Goal: Information Seeking & Learning: Learn about a topic

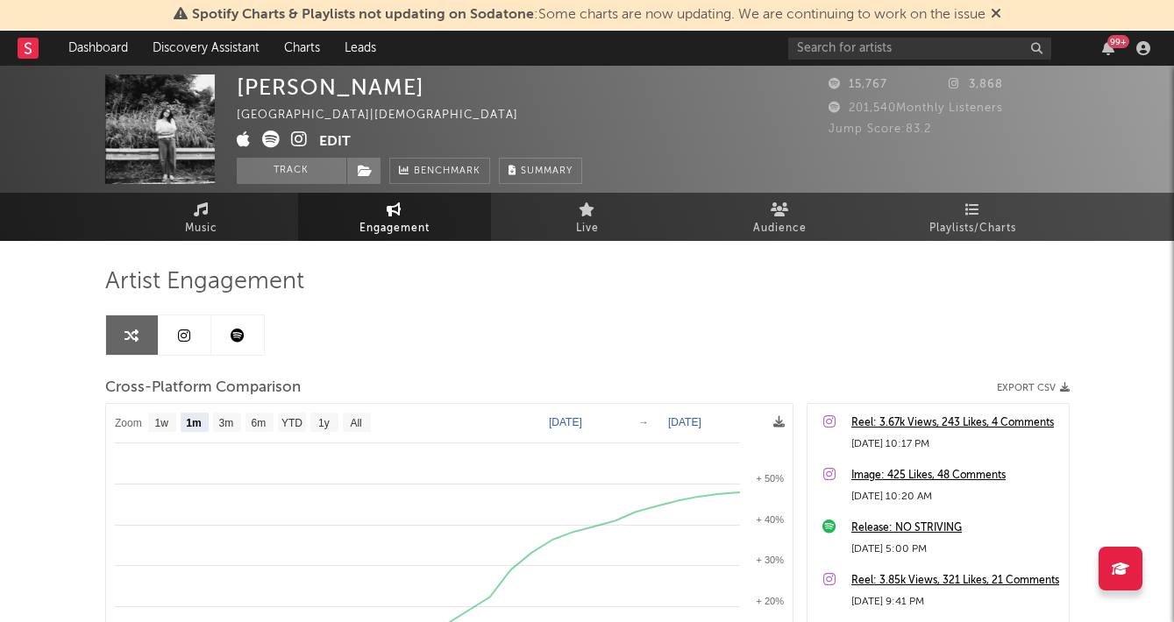
select select "1m"
click at [124, 48] on link "Dashboard" at bounding box center [98, 48] width 84 height 35
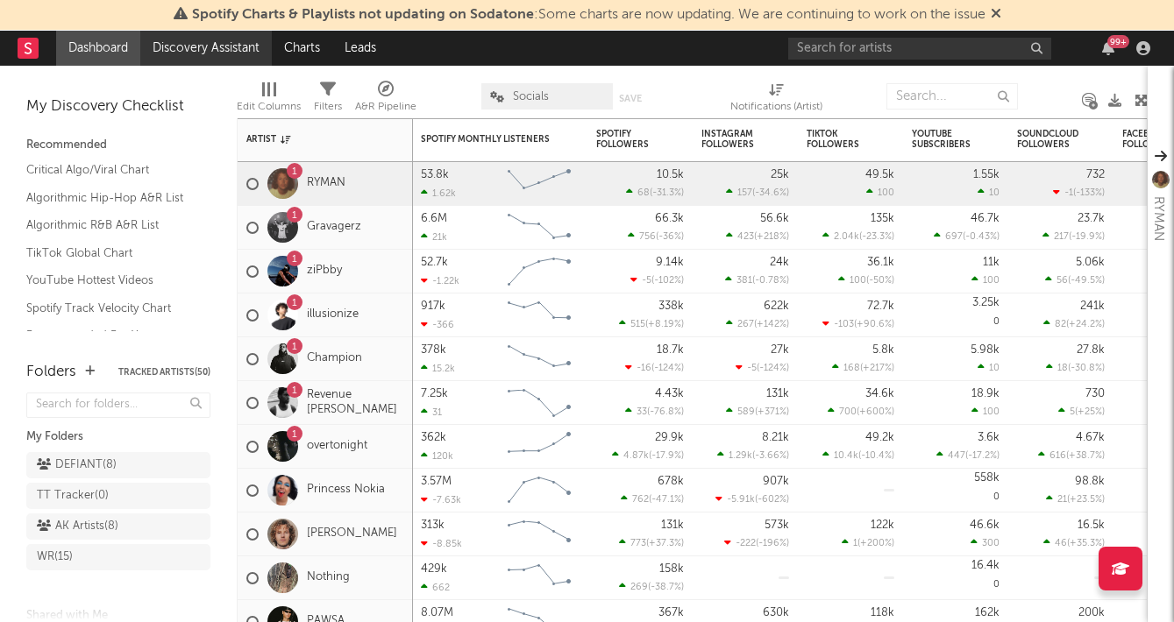
click at [182, 49] on link "Discovery Assistant" at bounding box center [205, 48] width 131 height 35
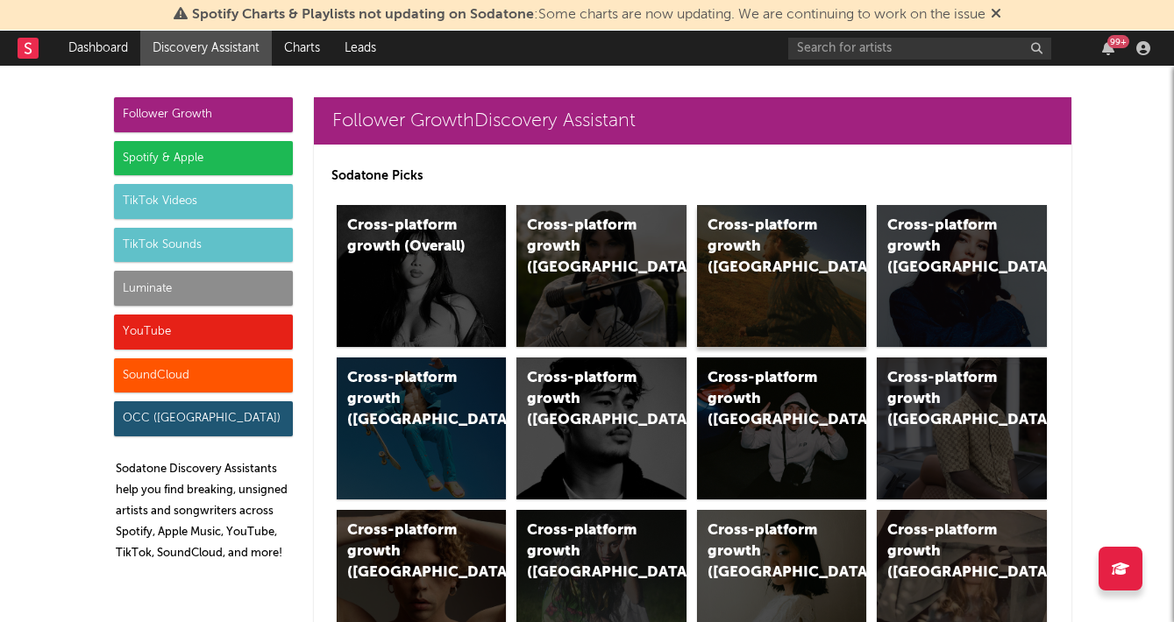
click at [801, 262] on div "Cross-platform growth ([GEOGRAPHIC_DATA])" at bounding box center [782, 276] width 170 height 142
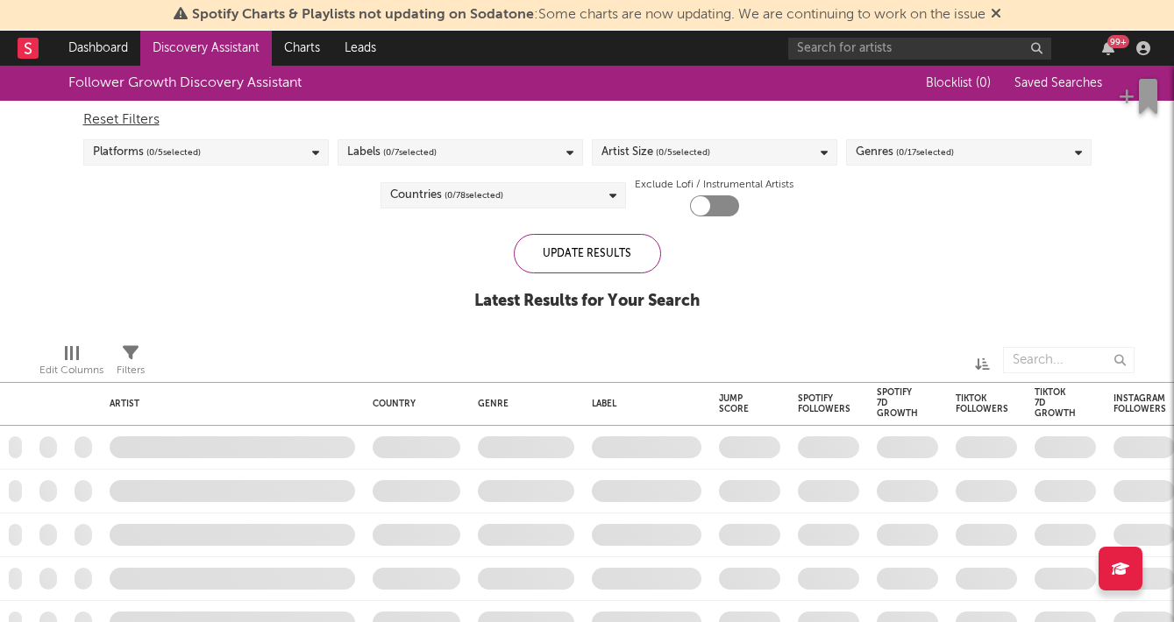
checkbox input "true"
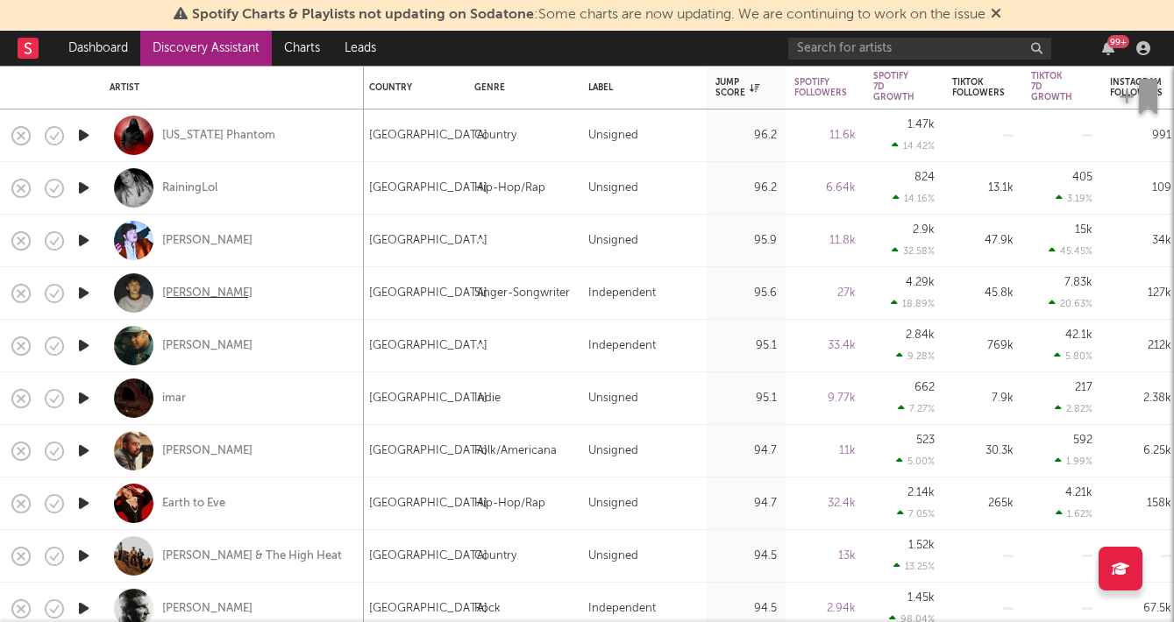
click at [243, 295] on div "[PERSON_NAME]" at bounding box center [207, 294] width 90 height 16
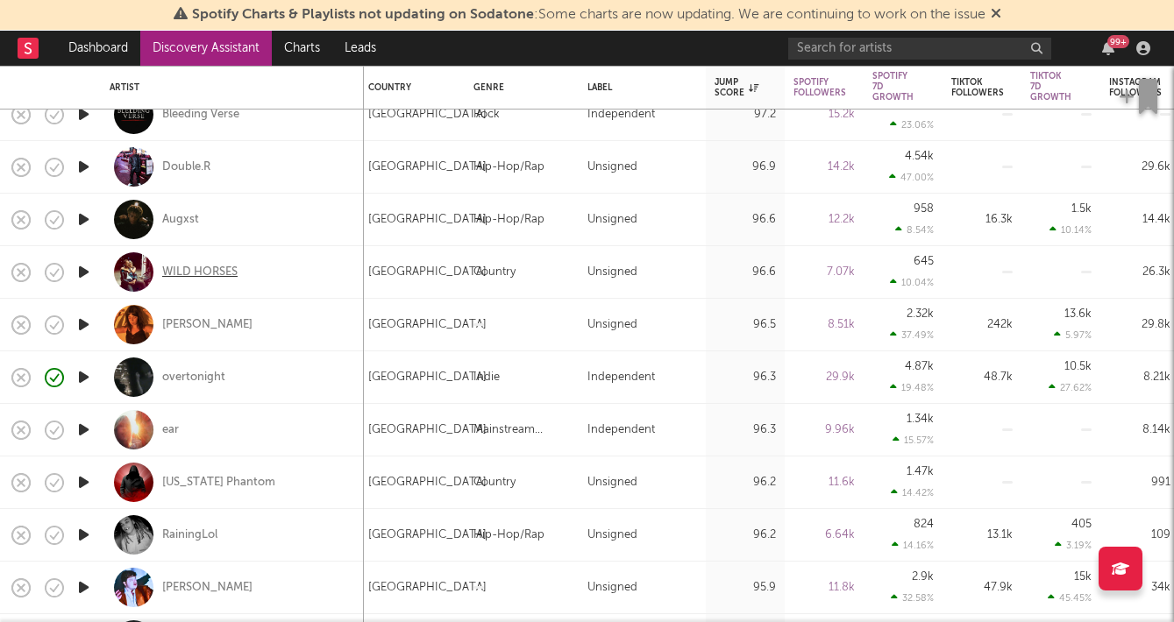
click at [204, 267] on div "WILD HORSES" at bounding box center [199, 273] width 75 height 16
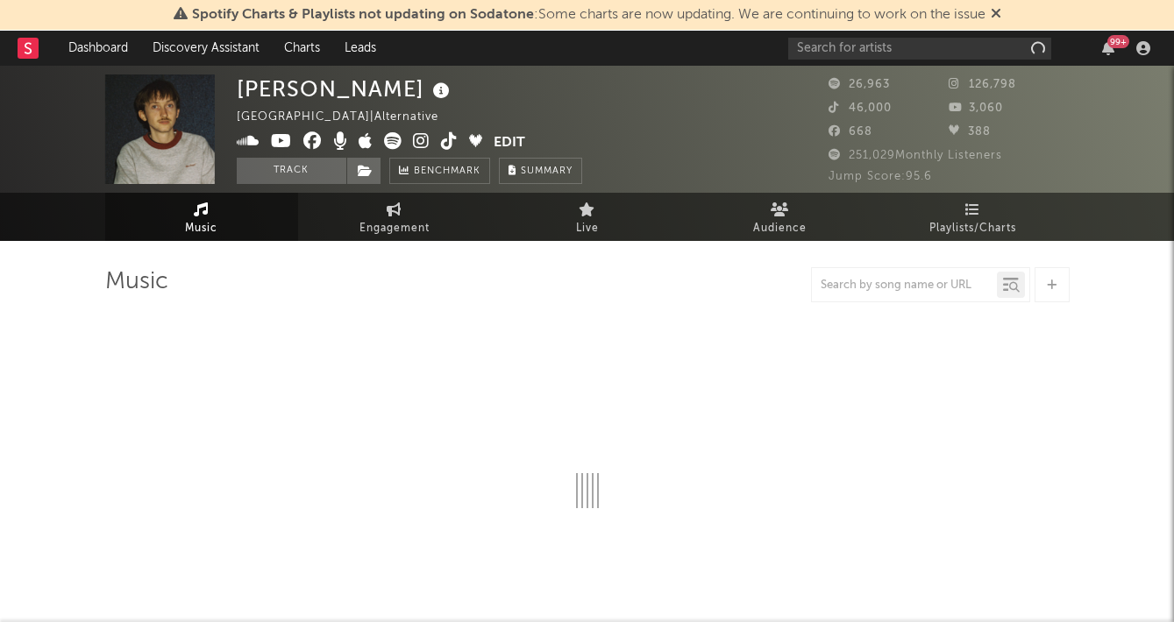
select select "6m"
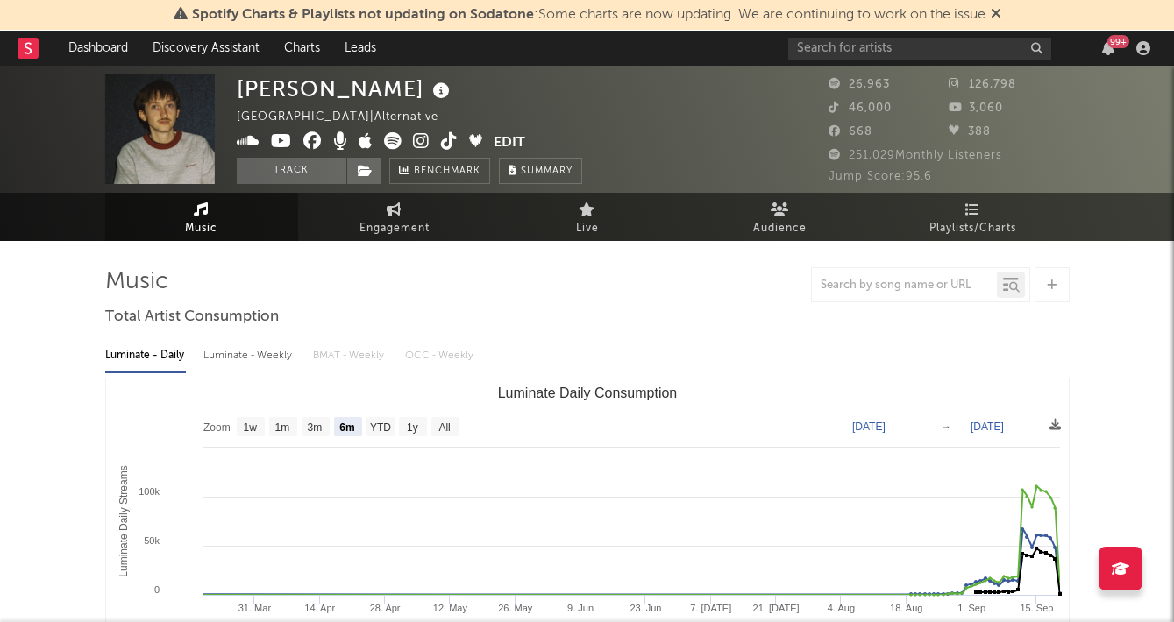
scroll to position [7, 0]
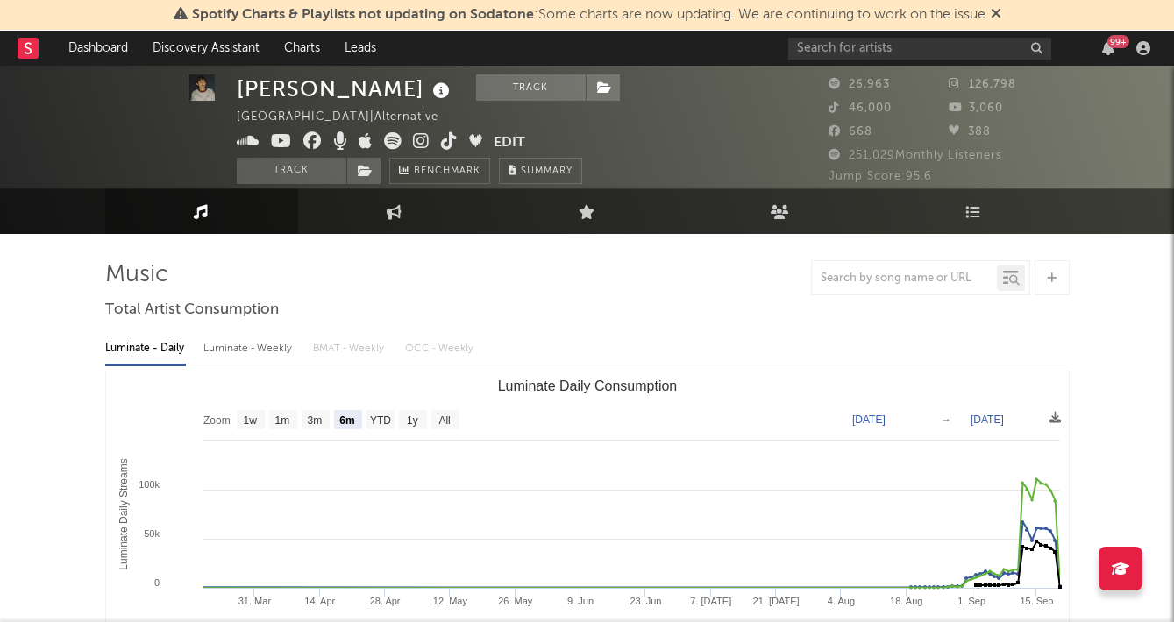
click at [423, 146] on icon at bounding box center [421, 141] width 17 height 18
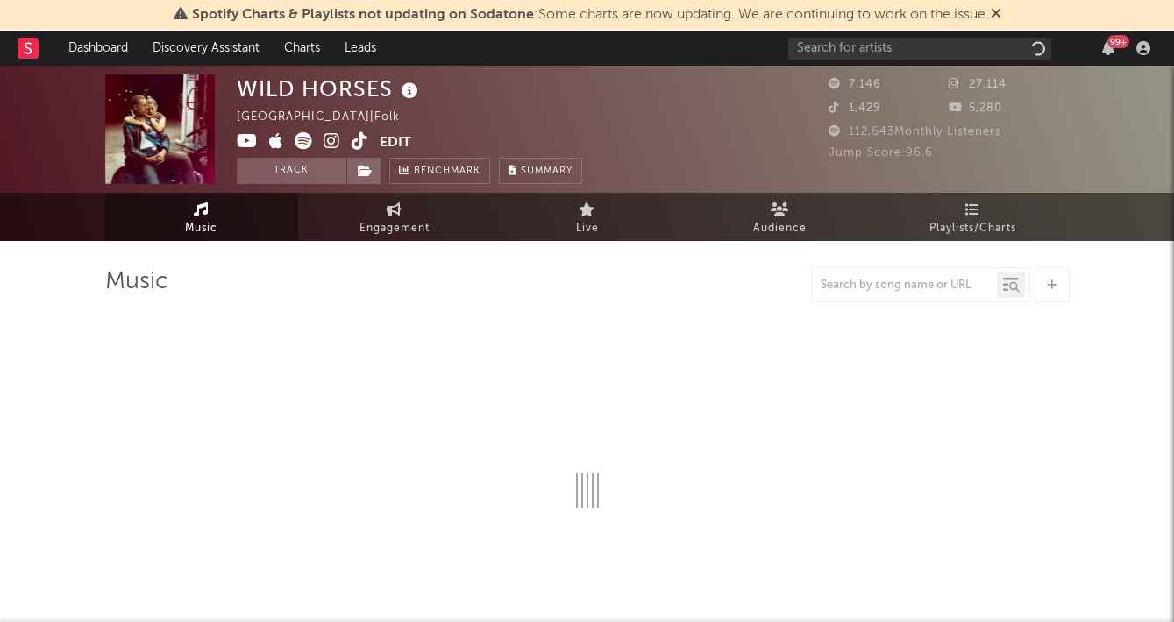
select select "6m"
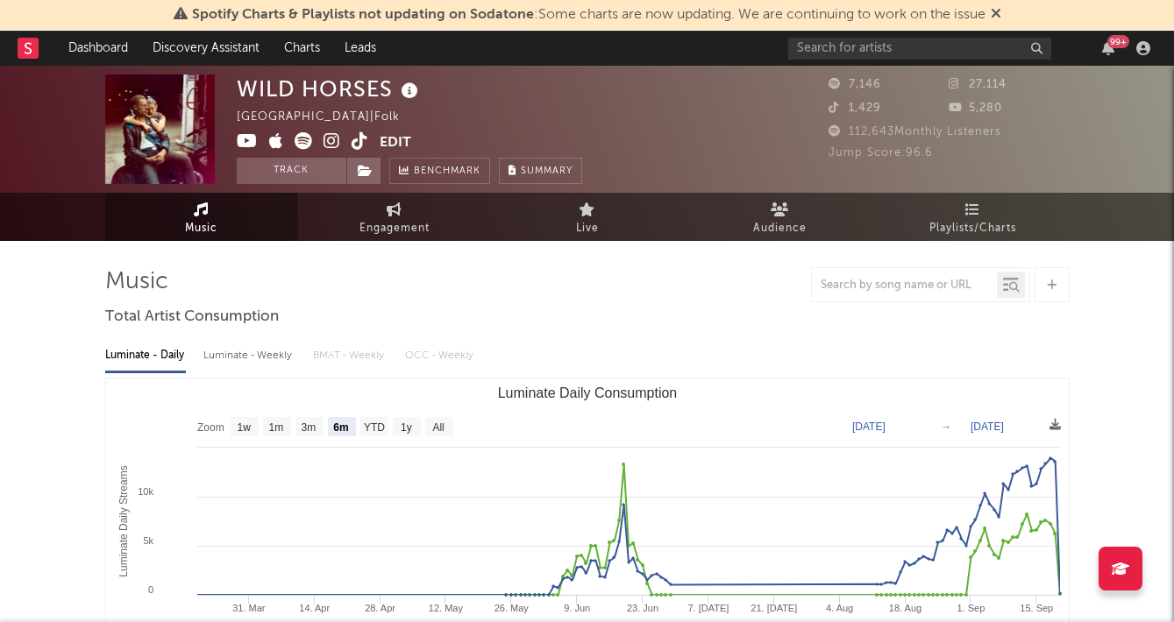
click at [330, 141] on icon at bounding box center [331, 141] width 17 height 18
